Goal: Task Accomplishment & Management: Use online tool/utility

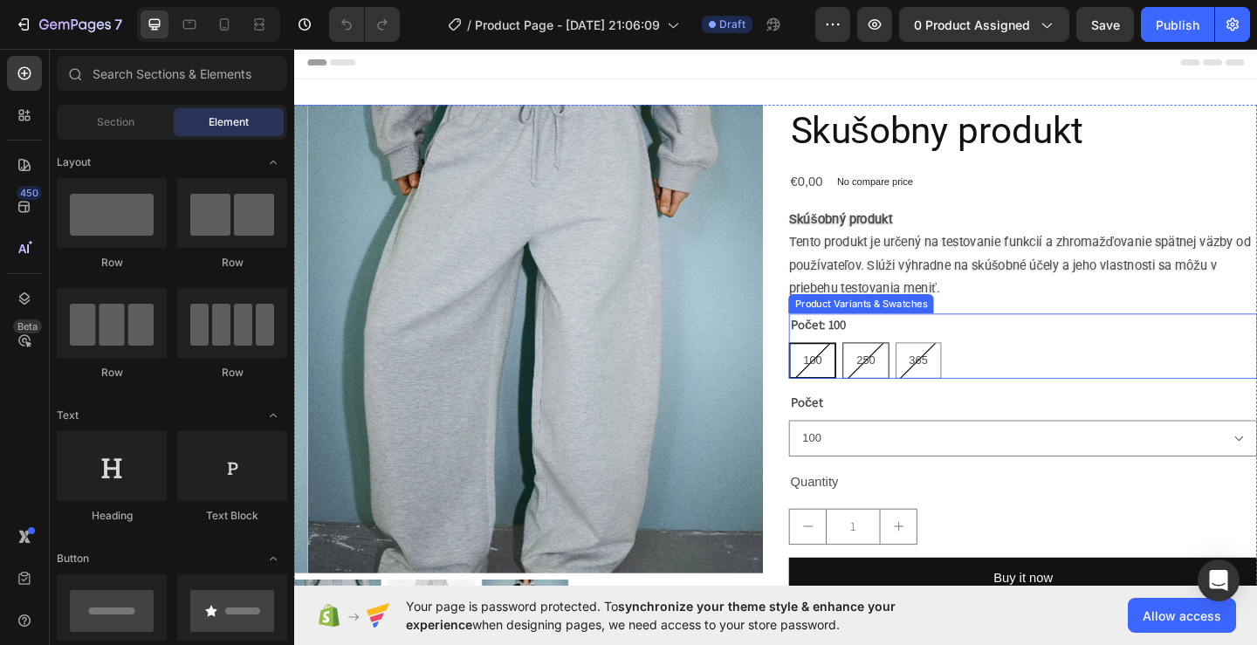
click at [902, 394] on div "250" at bounding box center [915, 387] width 50 height 39
click at [890, 368] on input "250 250 250" at bounding box center [890, 368] width 1 height 1
radio input "true"
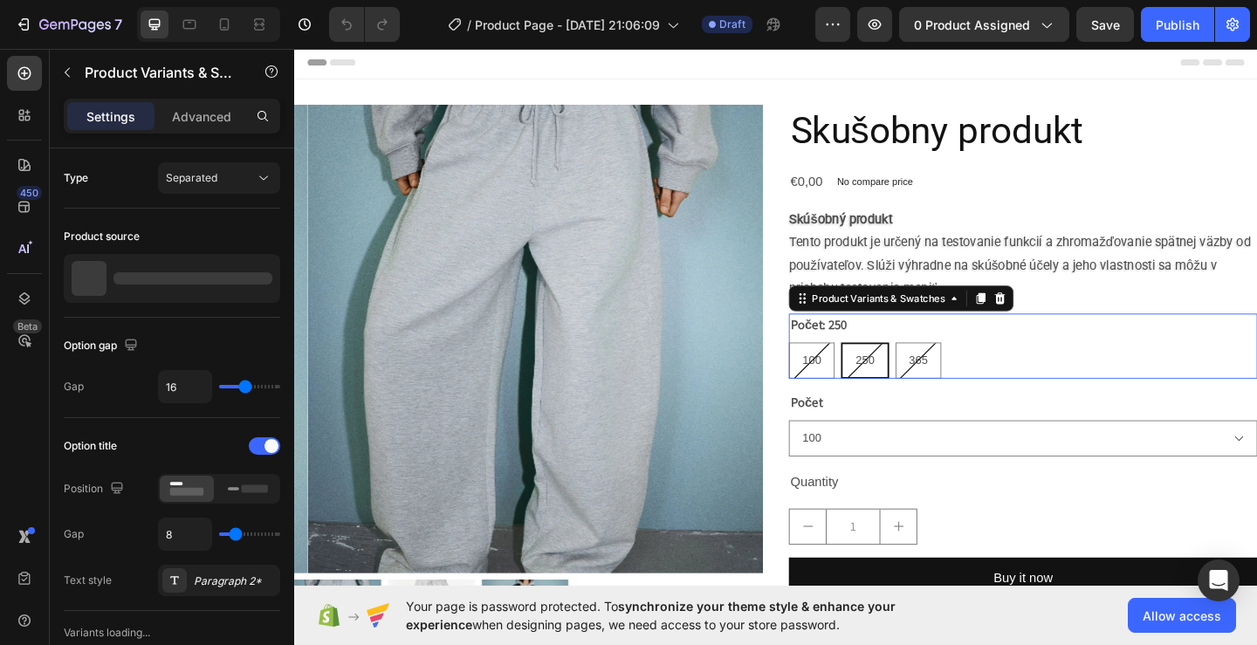
select select "250"
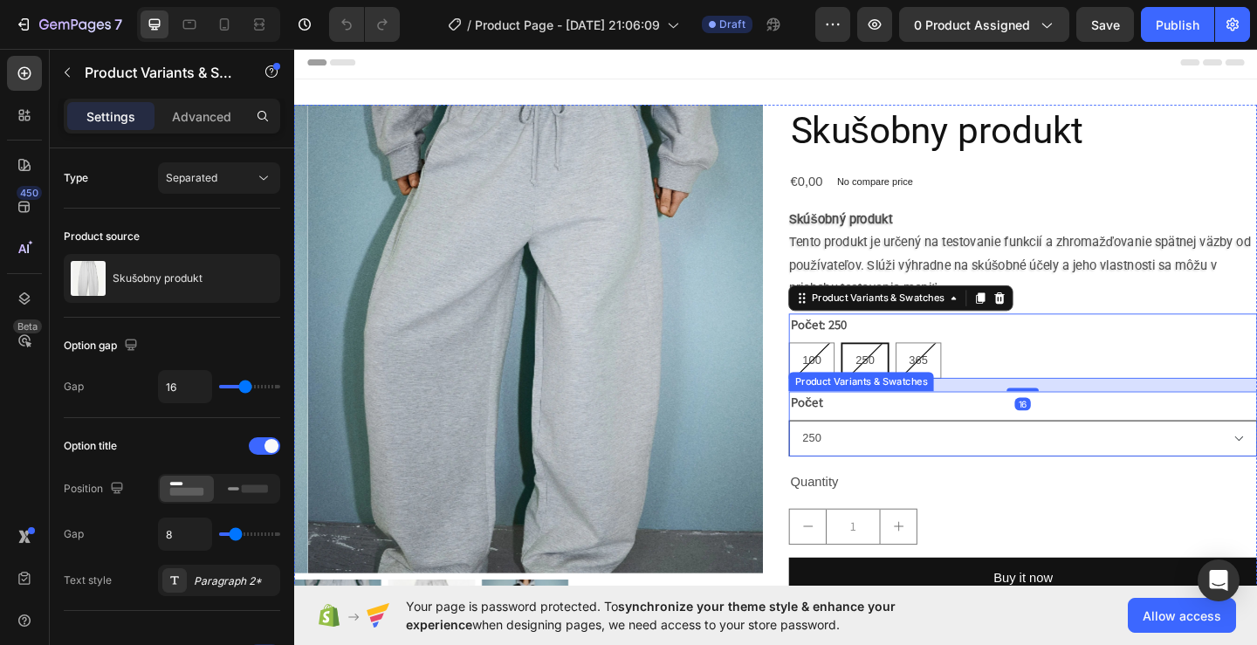
scroll to position [87, 0]
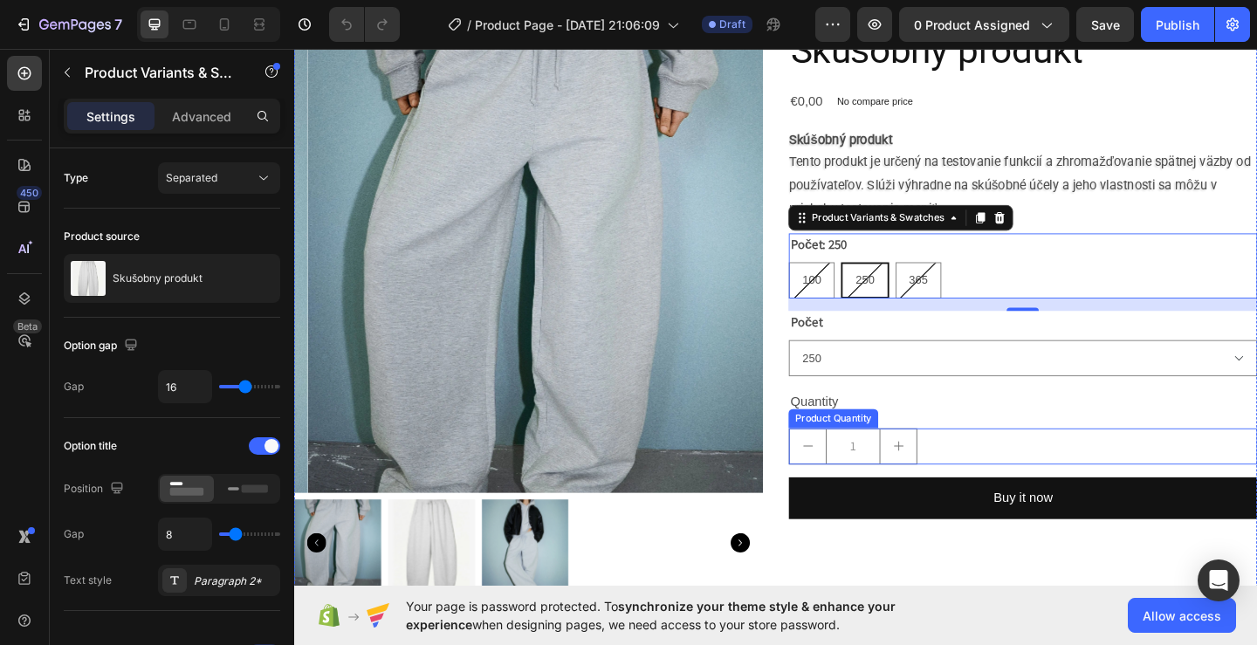
click at [945, 482] on icon "increment" at bounding box center [952, 481] width 14 height 14
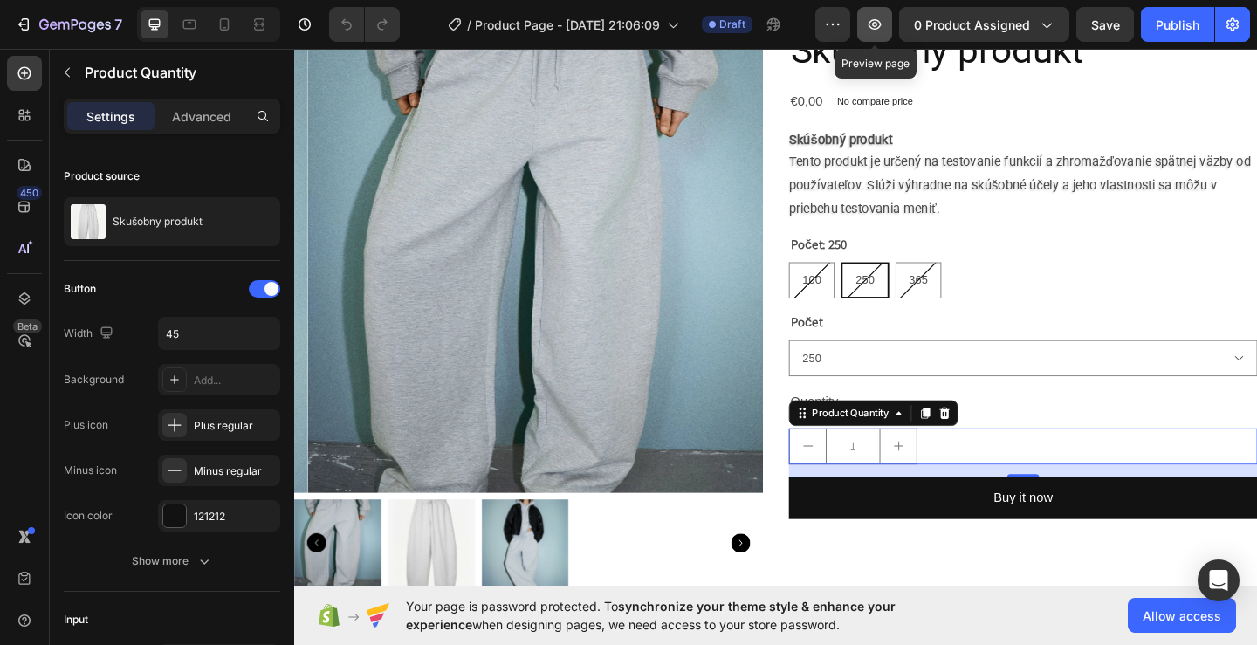
click at [887, 15] on button "button" at bounding box center [874, 24] width 35 height 35
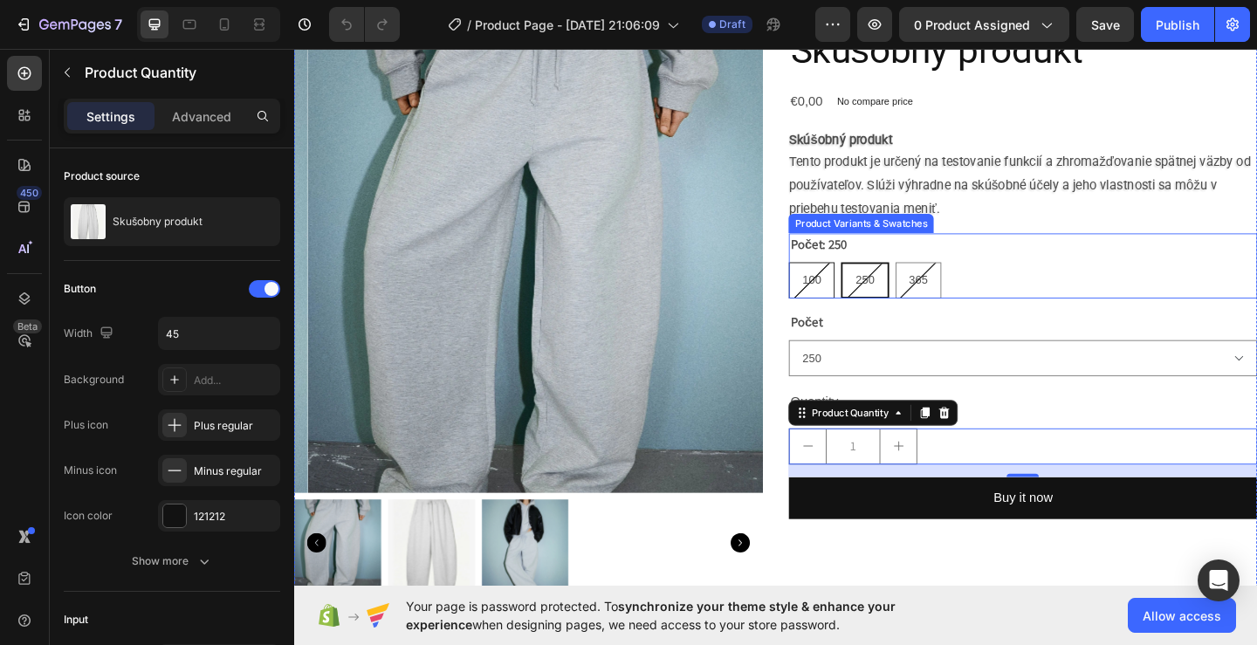
click at [859, 296] on span "100" at bounding box center [857, 300] width 20 height 14
click at [832, 281] on input "100 100 100" at bounding box center [831, 280] width 1 height 1
radio input "true"
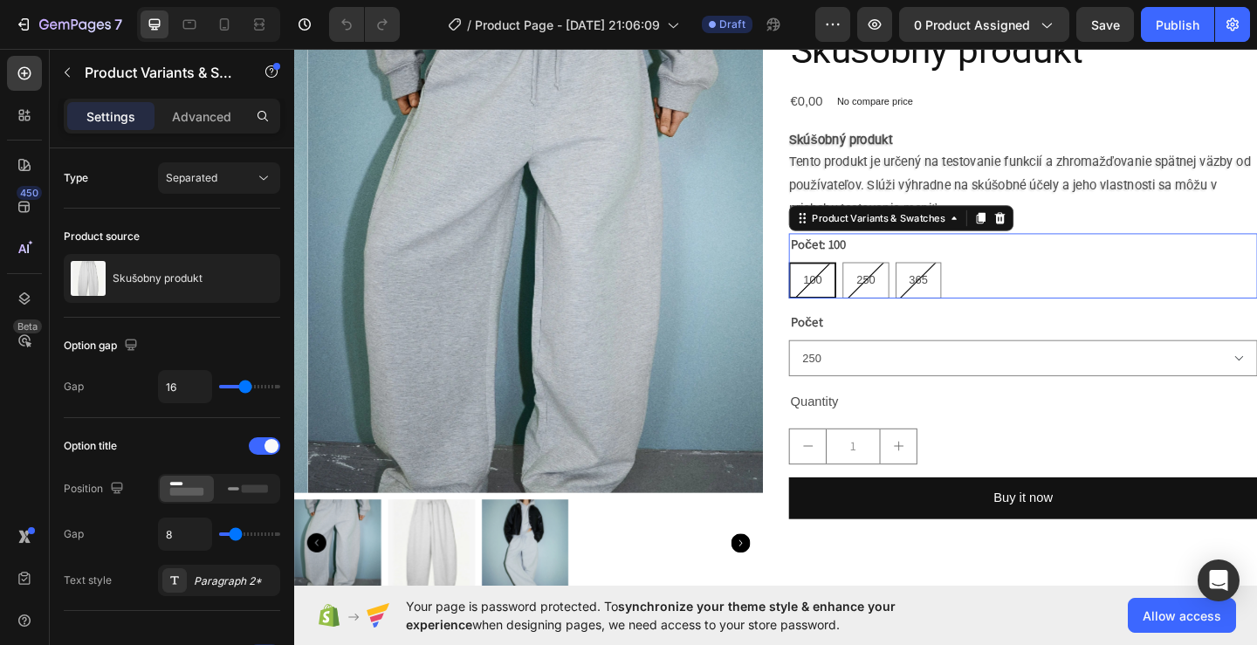
select select "100"
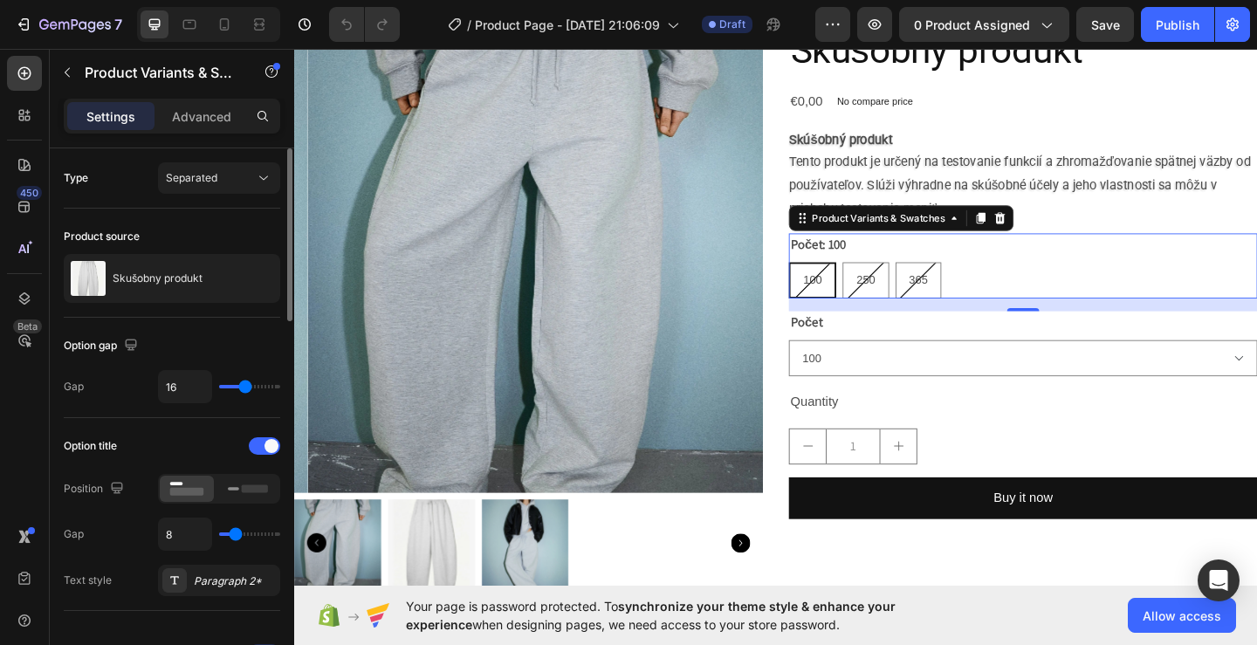
drag, startPoint x: 243, startPoint y: 530, endPoint x: 223, endPoint y: 530, distance: 20.1
click at [223, 530] on div "8" at bounding box center [219, 534] width 122 height 33
type input "4"
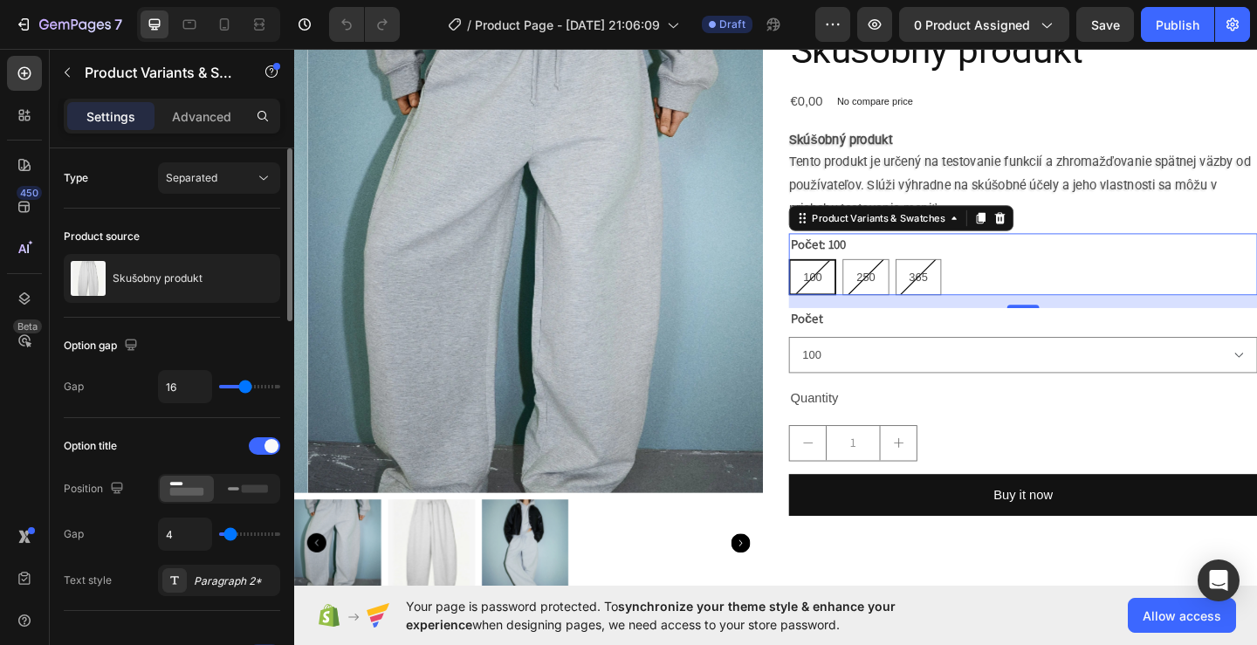
type input "0"
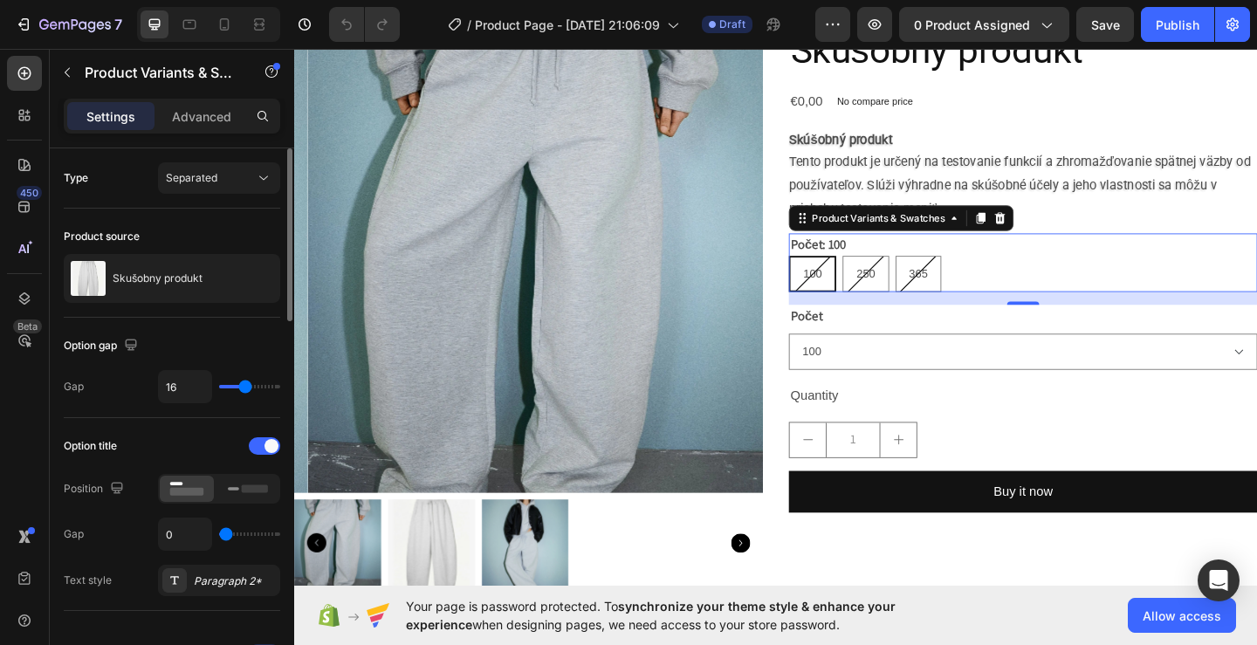
type input "5"
type input "21"
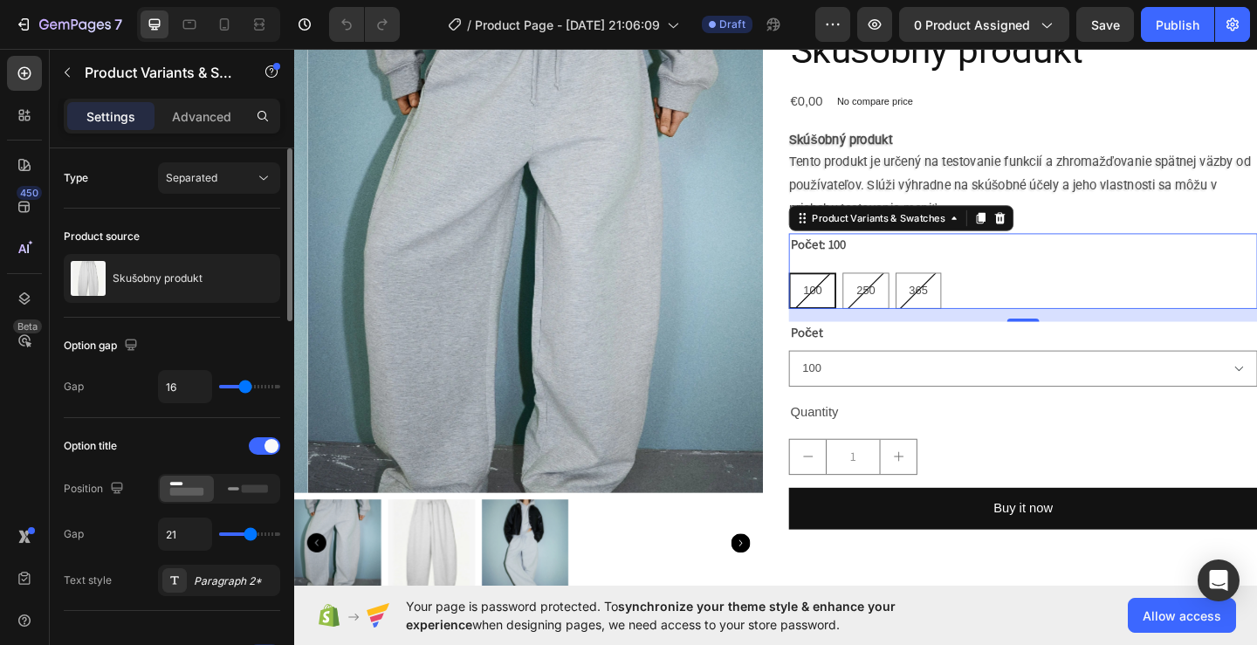
type input "24"
type input "33"
type input "40"
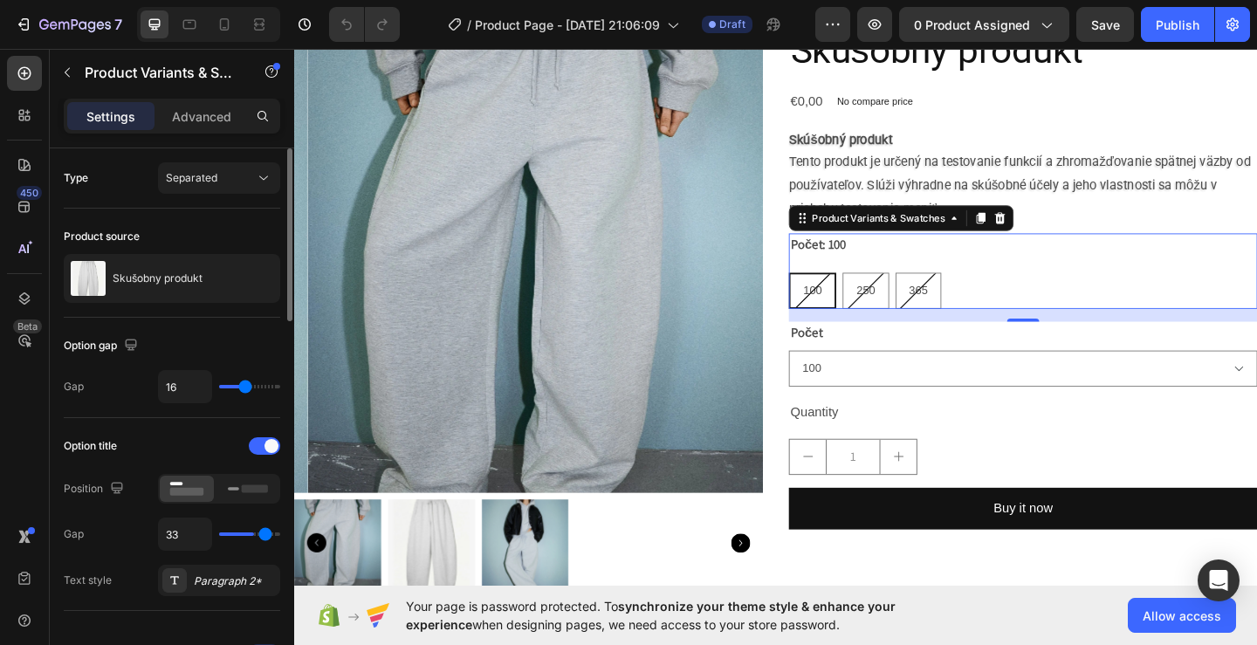
type input "40"
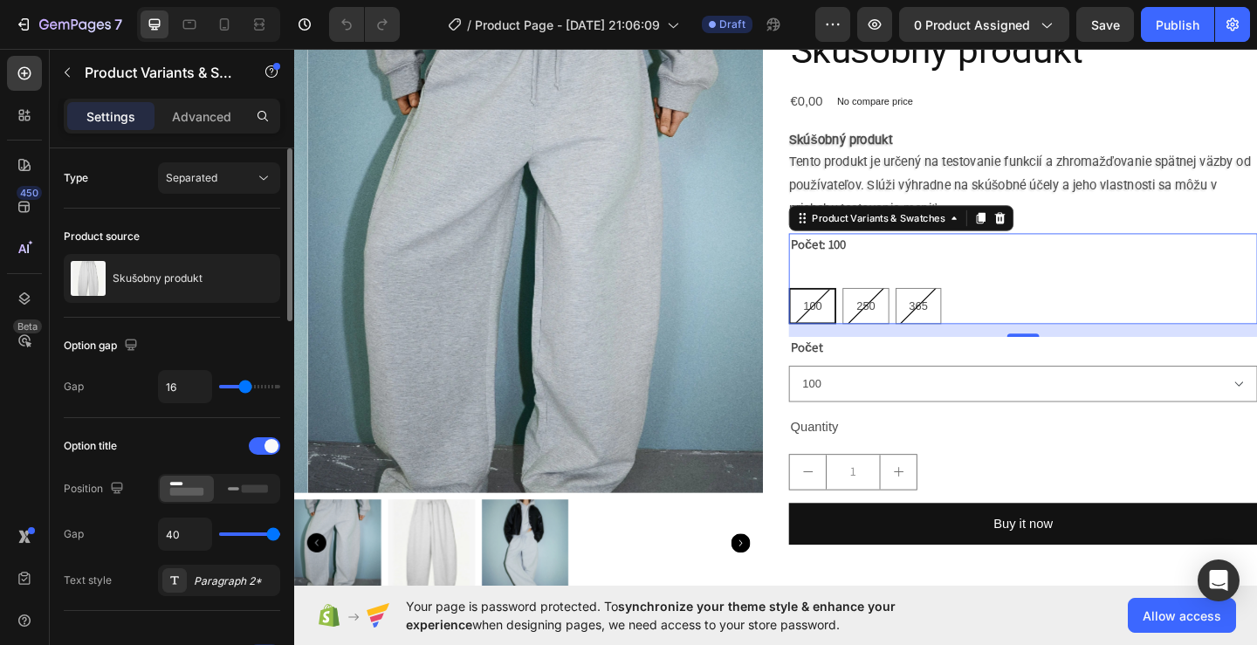
type input "39"
type input "11"
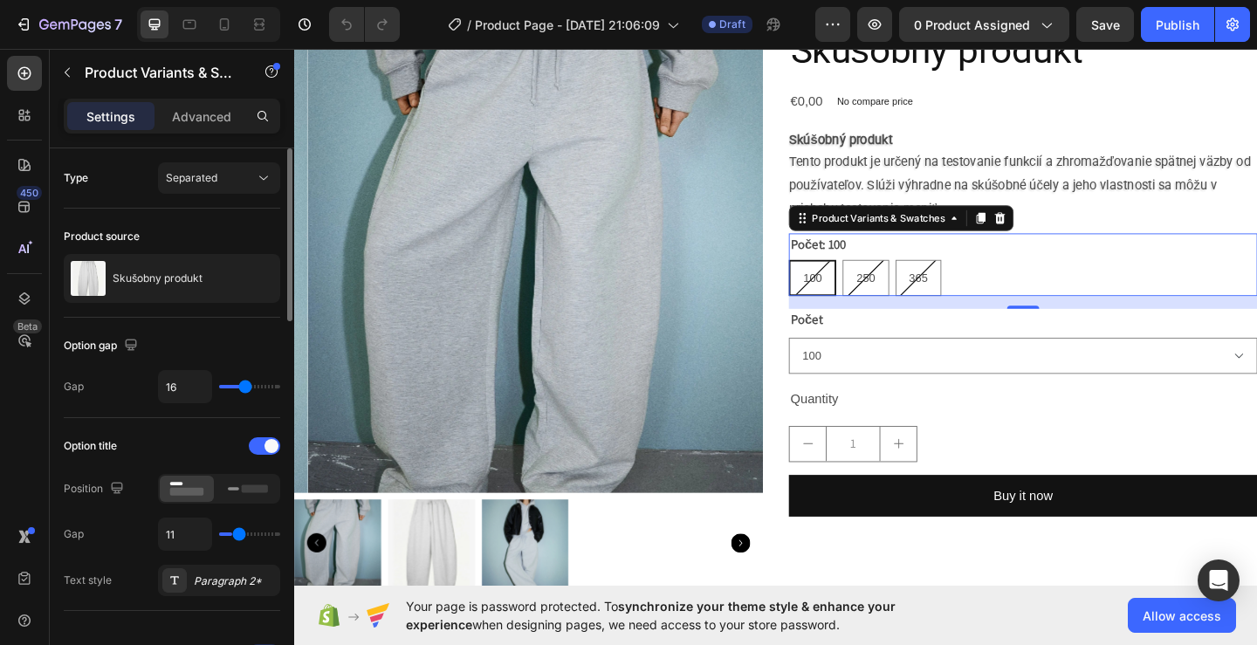
type input "5"
type input "4"
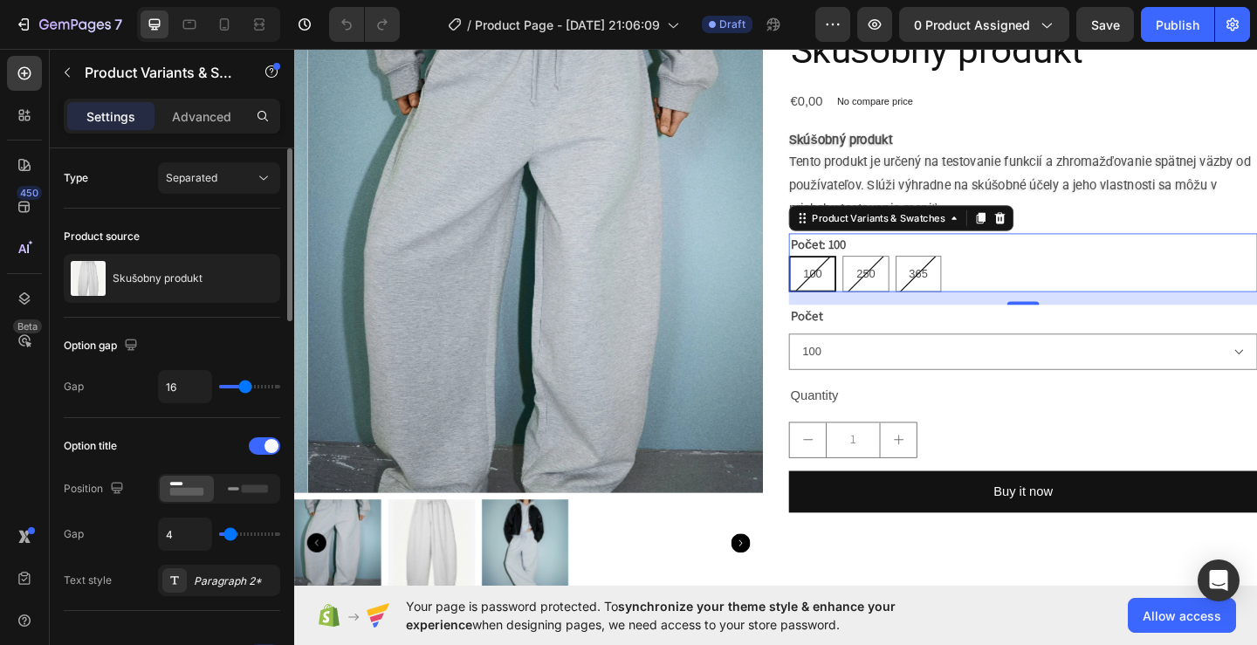
type input "0"
drag, startPoint x: 232, startPoint y: 533, endPoint x: 182, endPoint y: 537, distance: 50.8
type input "0"
click at [219, 536] on input "range" at bounding box center [249, 534] width 61 height 3
type input "7"
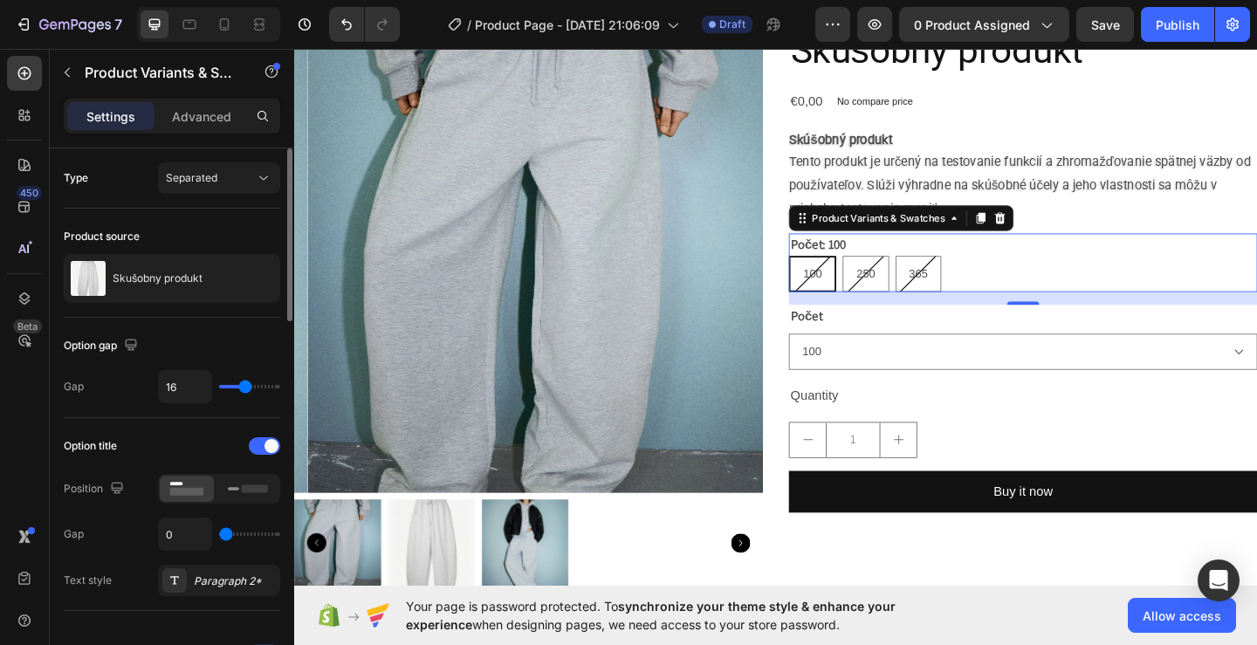
type input "7"
type input "8"
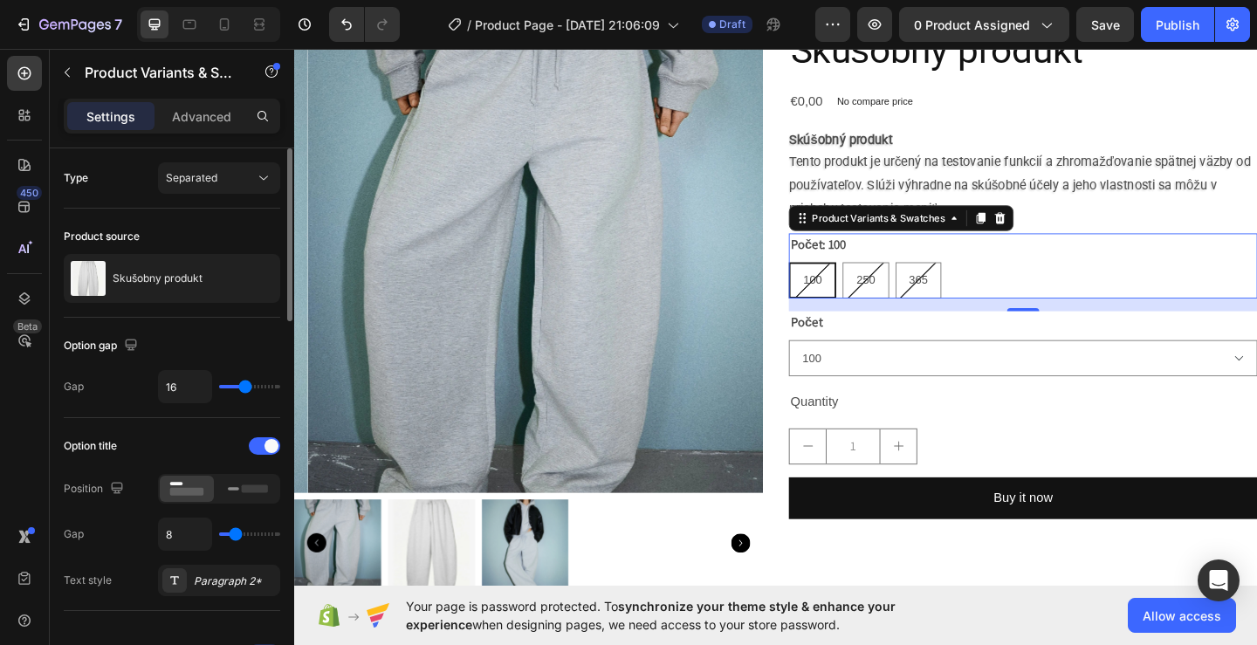
type input "7"
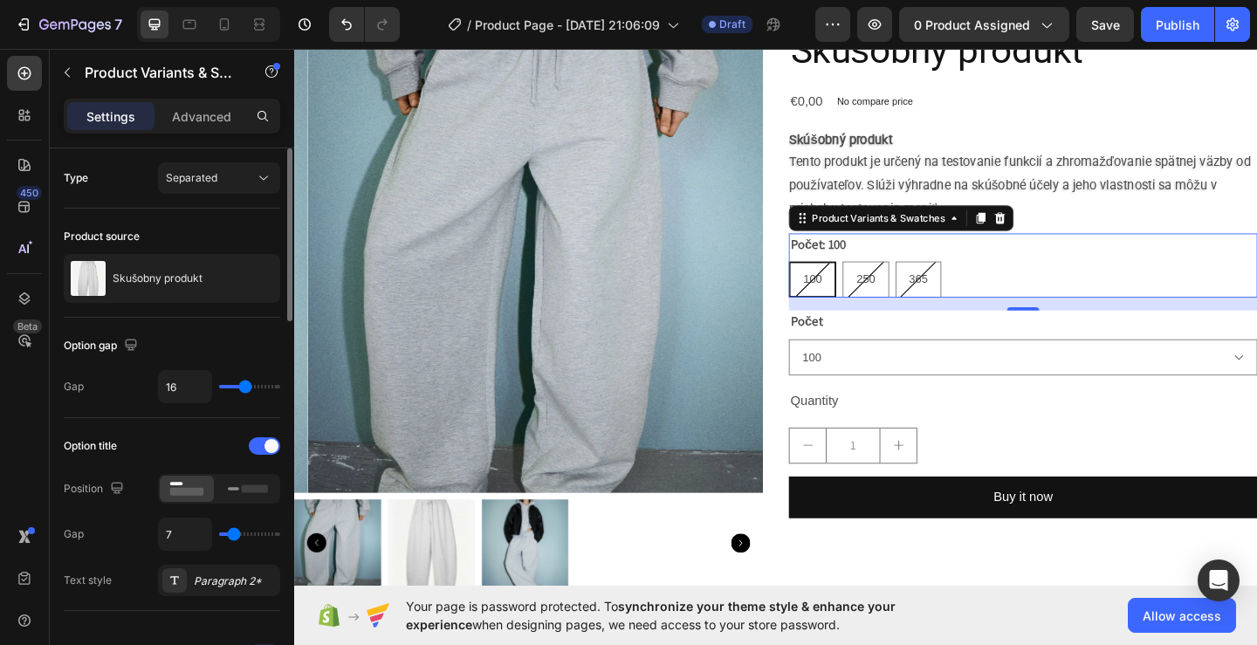
type input "0"
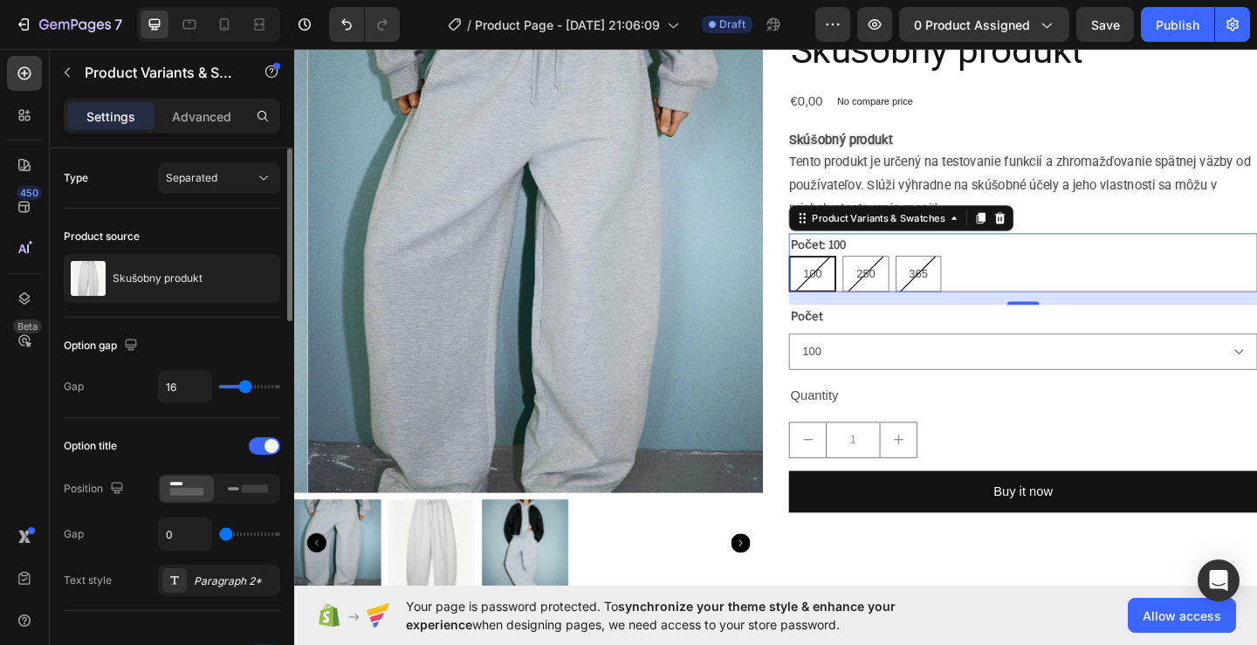
type input "1"
type input "2"
type input "3"
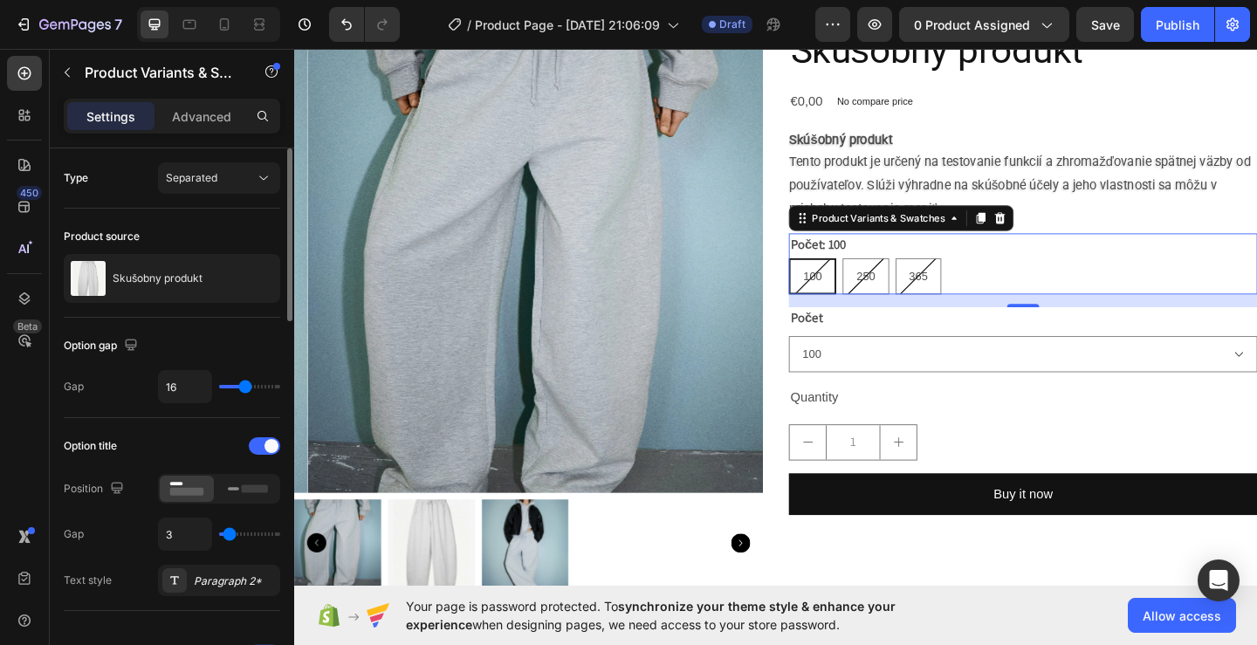
type input "3"
click at [230, 534] on input "range" at bounding box center [249, 534] width 61 height 3
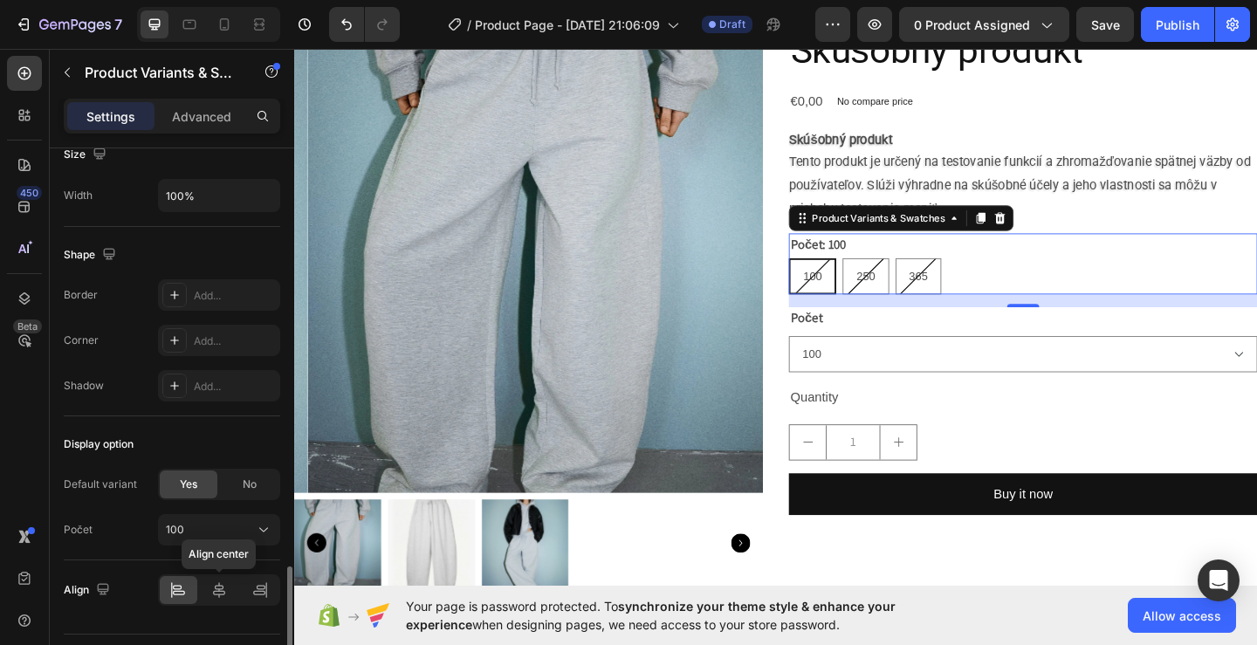
scroll to position [1179, 0]
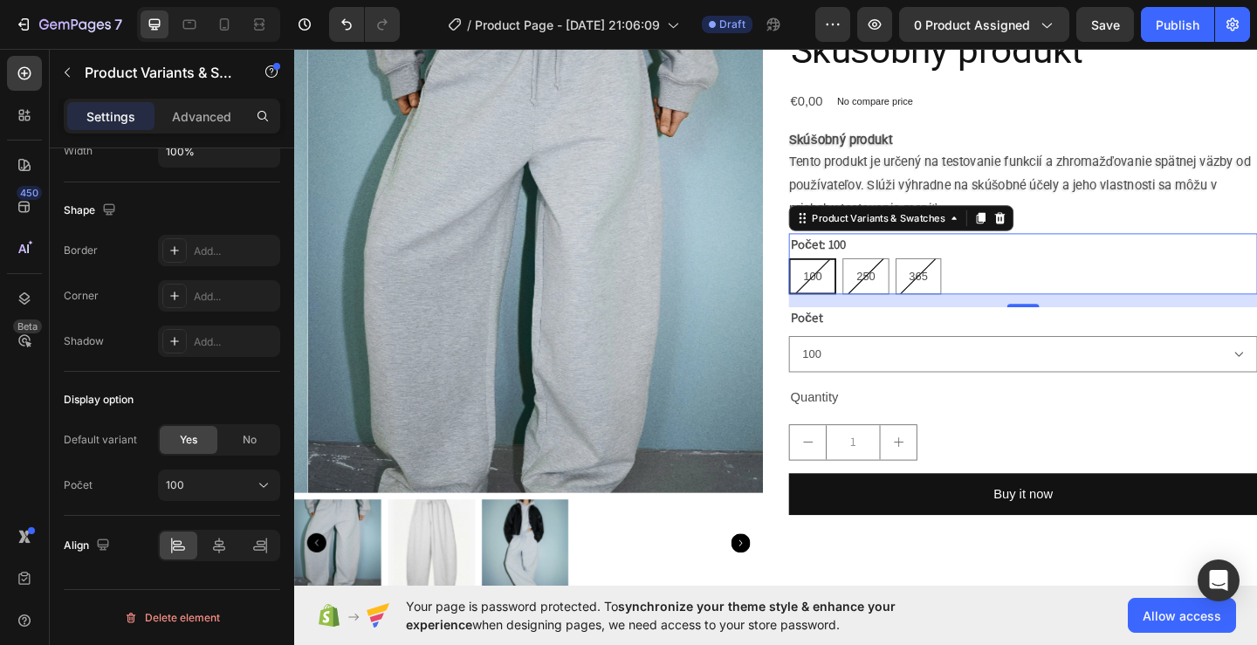
click at [834, 299] on div "100" at bounding box center [858, 296] width 48 height 36
click at [832, 277] on input "100 100 100" at bounding box center [831, 276] width 1 height 1
